Goal: Task Accomplishment & Management: Manage account settings

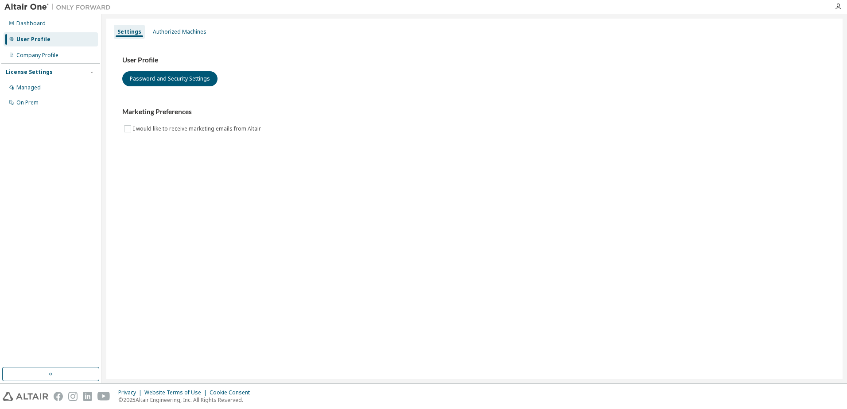
click at [506, 231] on body "Dashboard User Profile Company Profile License Settings Managed On Prem Setting…" at bounding box center [423, 204] width 847 height 409
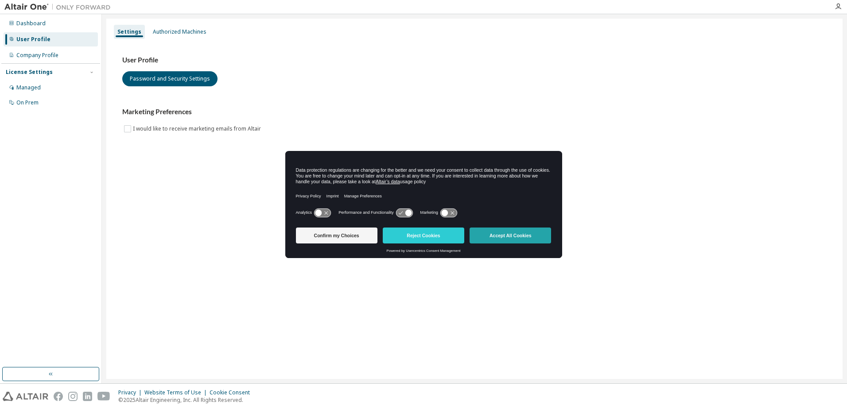
click at [506, 234] on button "Accept All Cookies" at bounding box center [511, 236] width 82 height 16
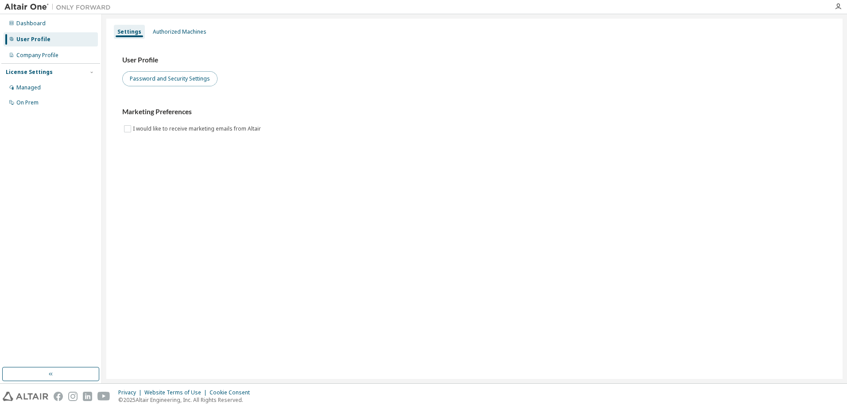
click at [185, 77] on button "Password and Security Settings" at bounding box center [169, 78] width 95 height 15
